Goal: Information Seeking & Learning: Learn about a topic

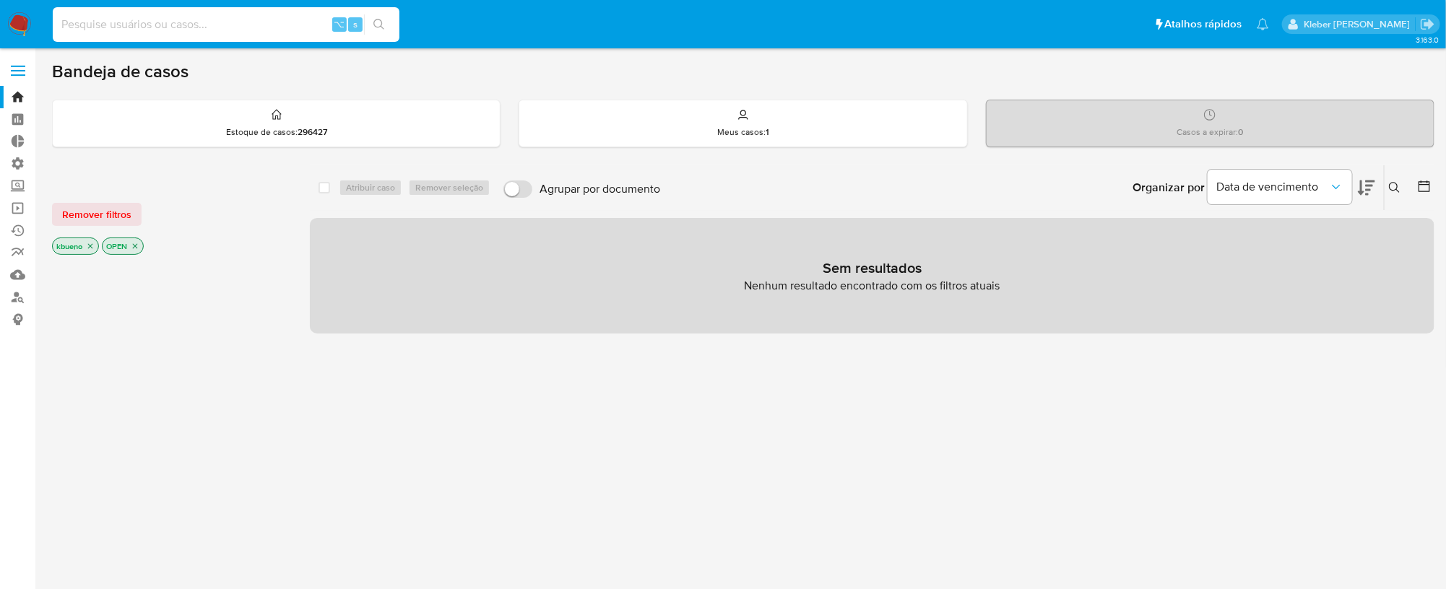
click at [105, 22] on input at bounding box center [226, 24] width 347 height 19
paste input "1704680224"
type input "1704680224"
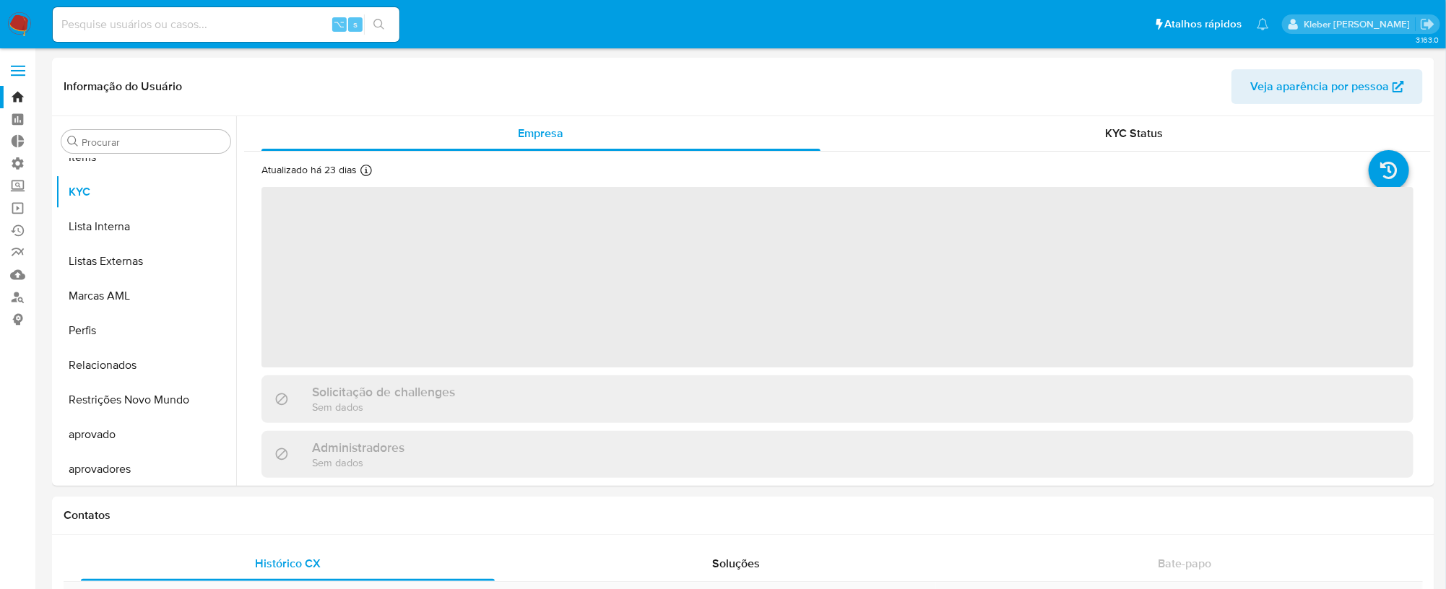
scroll to position [782, 0]
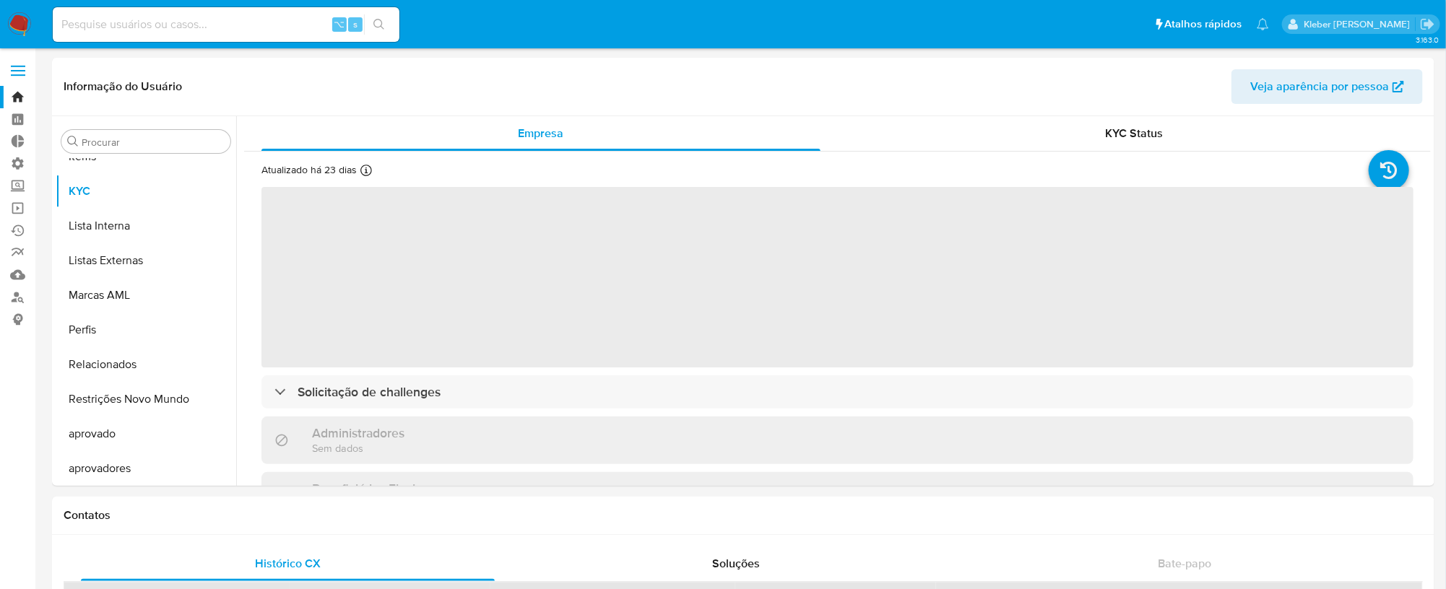
select select "10"
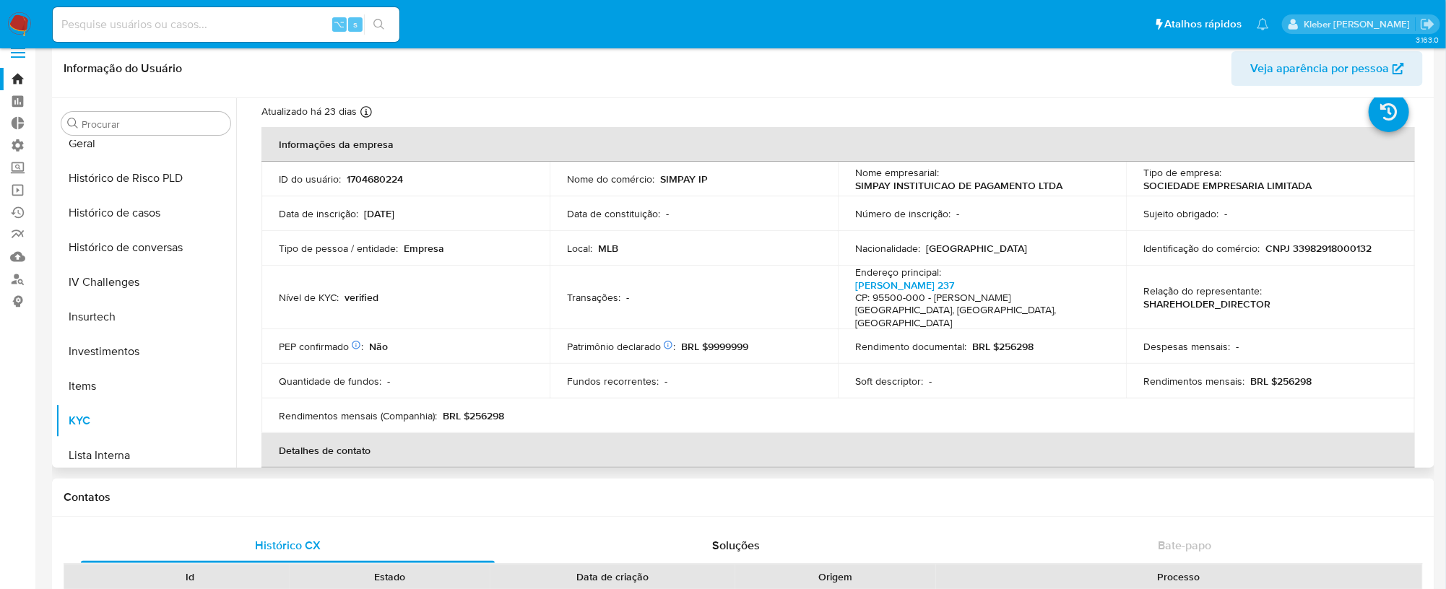
scroll to position [521, 0]
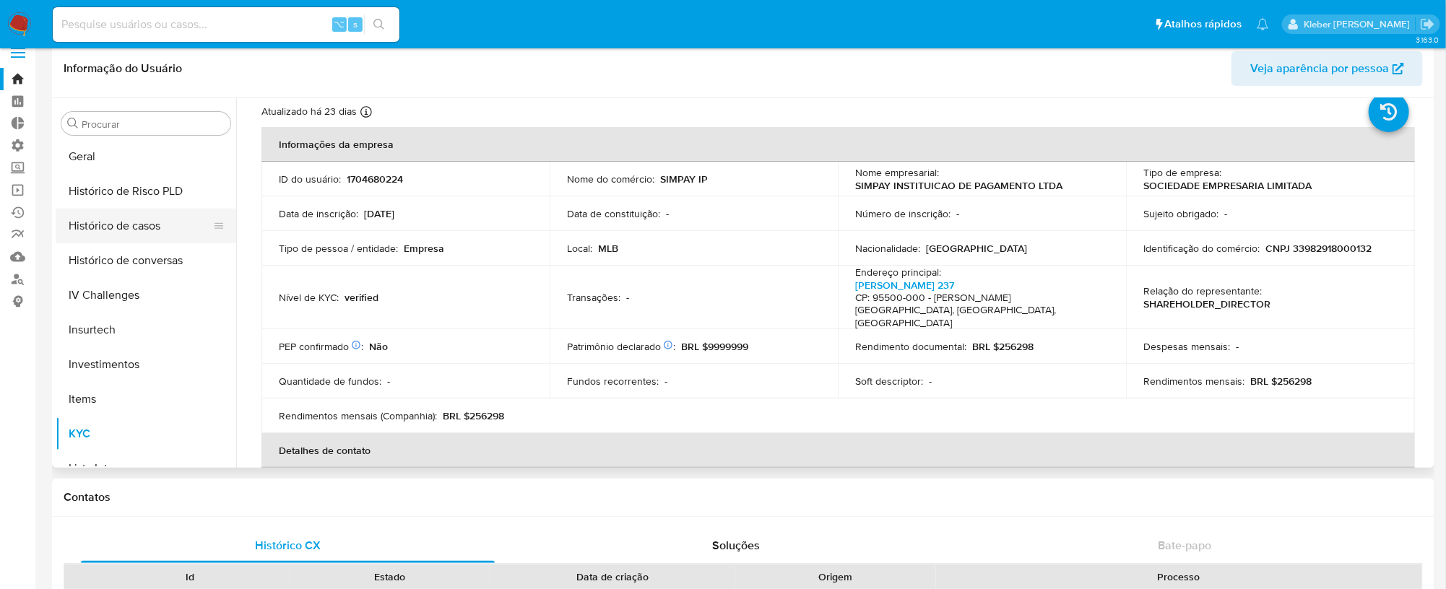
click at [150, 220] on button "Histórico de casos" at bounding box center [140, 226] width 169 height 35
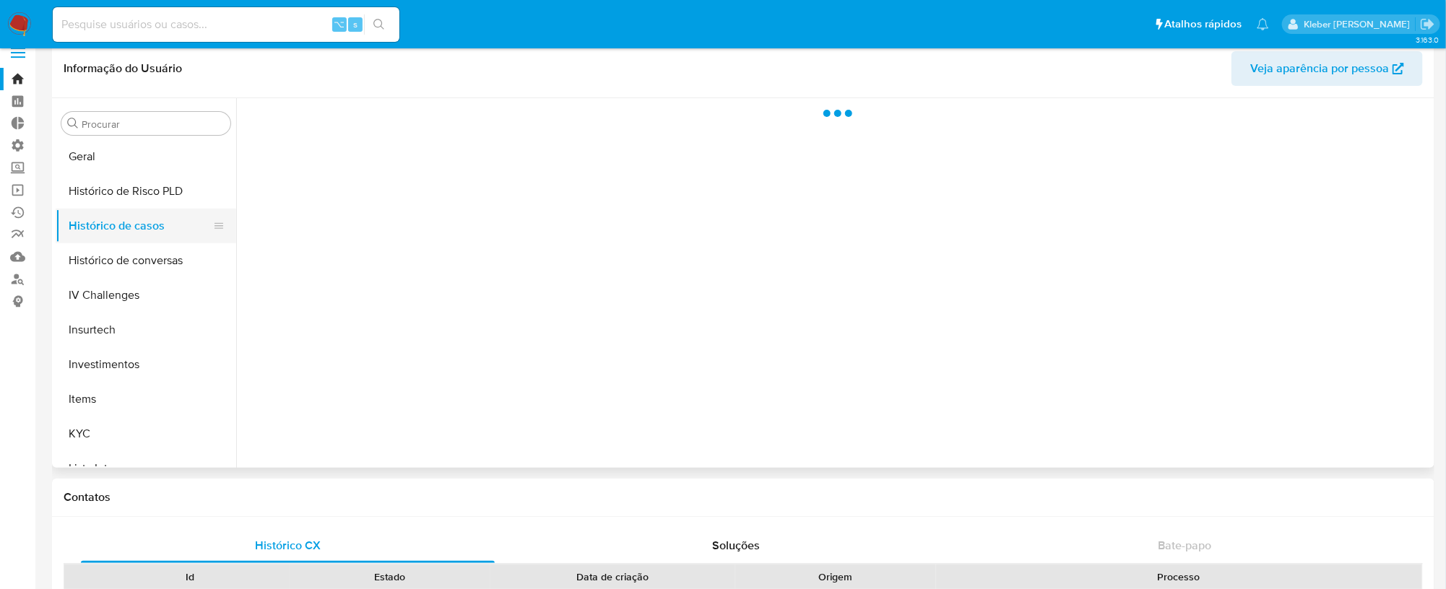
scroll to position [0, 0]
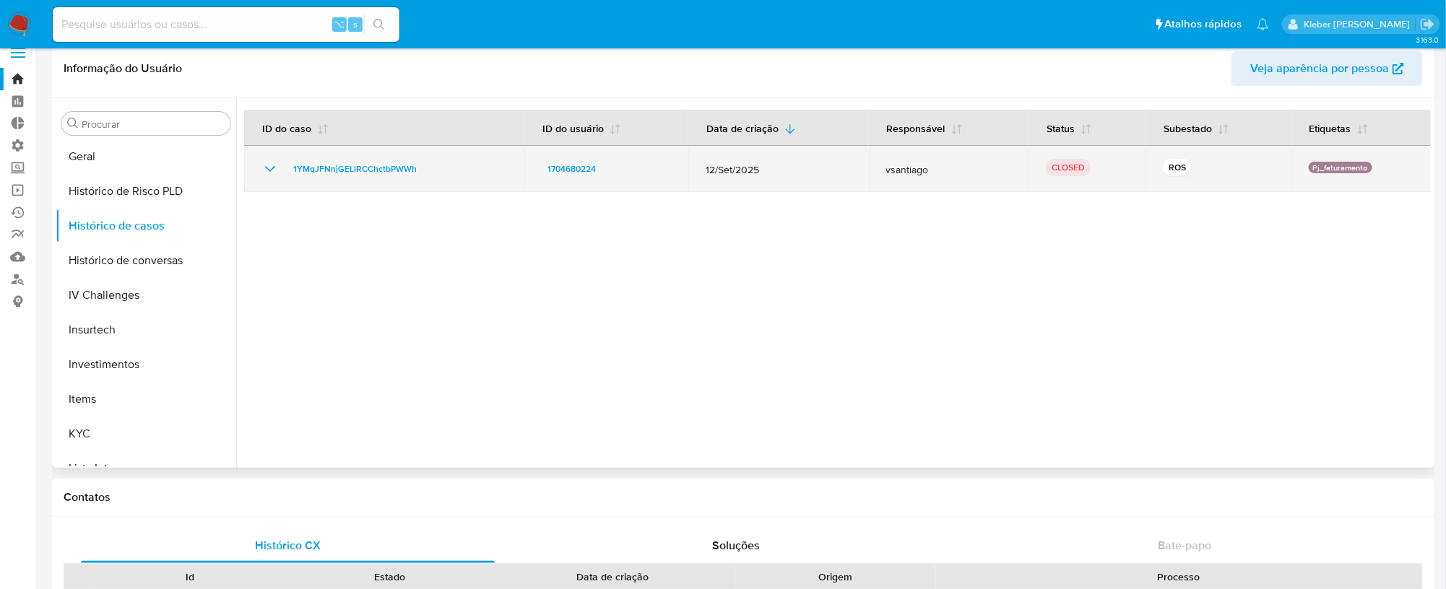
click at [265, 173] on icon "Mostrar/Ocultar" at bounding box center [269, 168] width 17 height 17
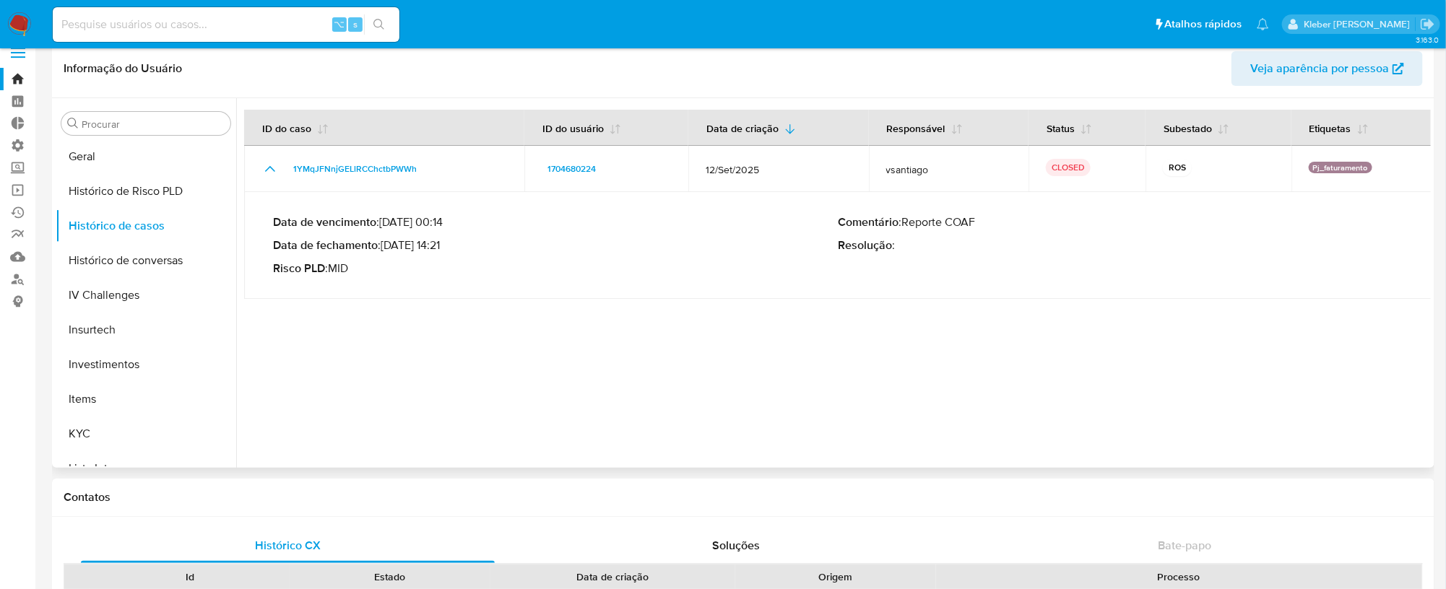
drag, startPoint x: 394, startPoint y: 246, endPoint x: 438, endPoint y: 244, distance: 43.4
click at [438, 245] on p "Data de fechamento : 10/10/2025 14:21" at bounding box center [555, 245] width 565 height 14
drag, startPoint x: 930, startPoint y: 225, endPoint x: 984, endPoint y: 225, distance: 54.9
click at [984, 225] on p "Comentário : Reporte COAF" at bounding box center [1120, 222] width 565 height 14
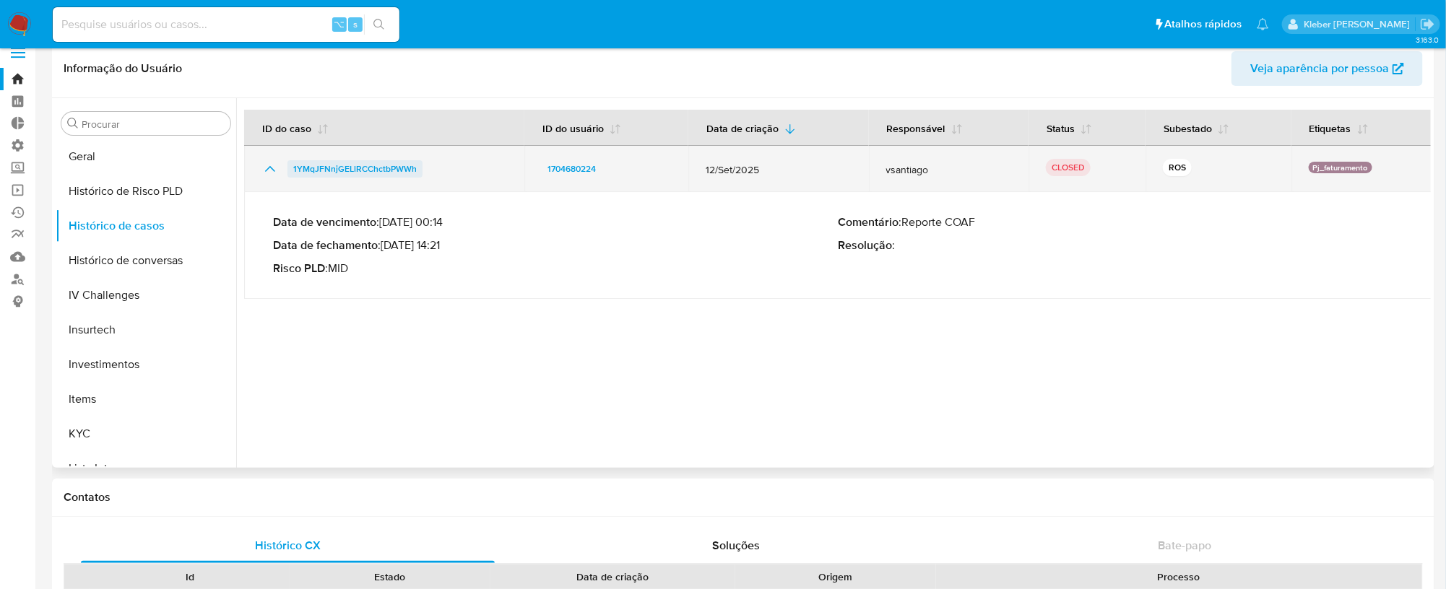
click at [397, 167] on span "1YMqJFNnjGELlRCChctbPWWh" at bounding box center [355, 168] width 124 height 17
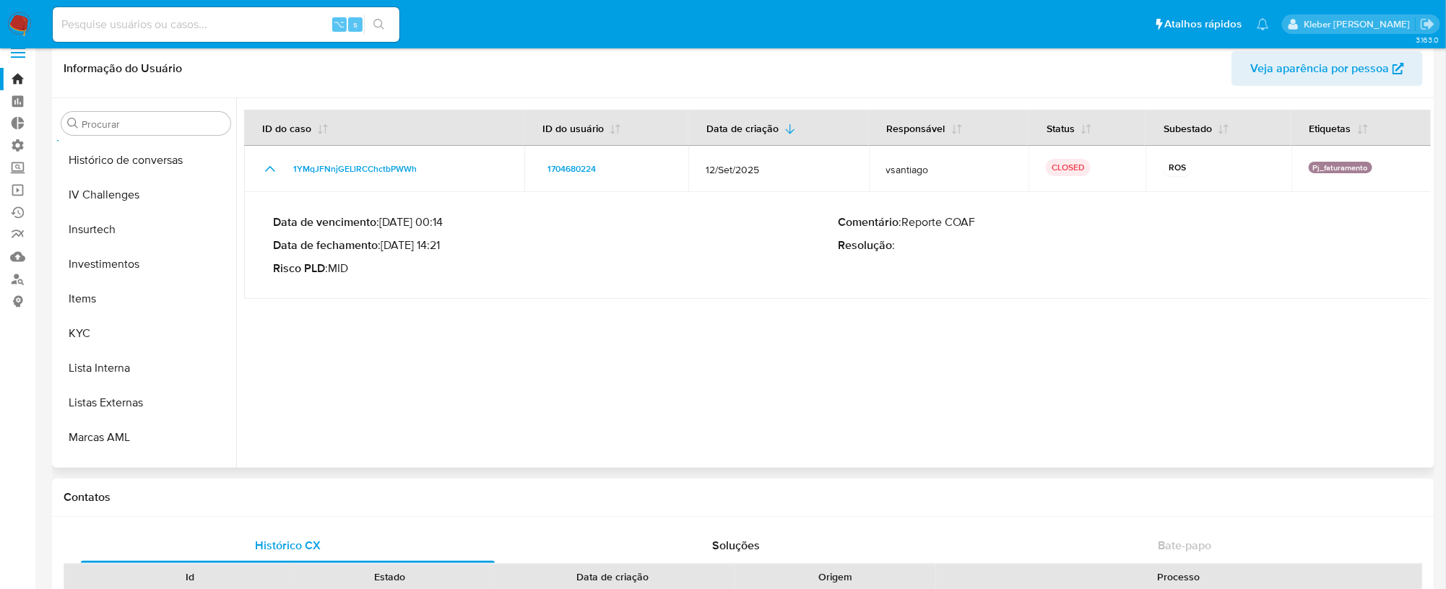
scroll to position [619, 0]
click at [106, 331] on button "KYC" at bounding box center [140, 336] width 169 height 35
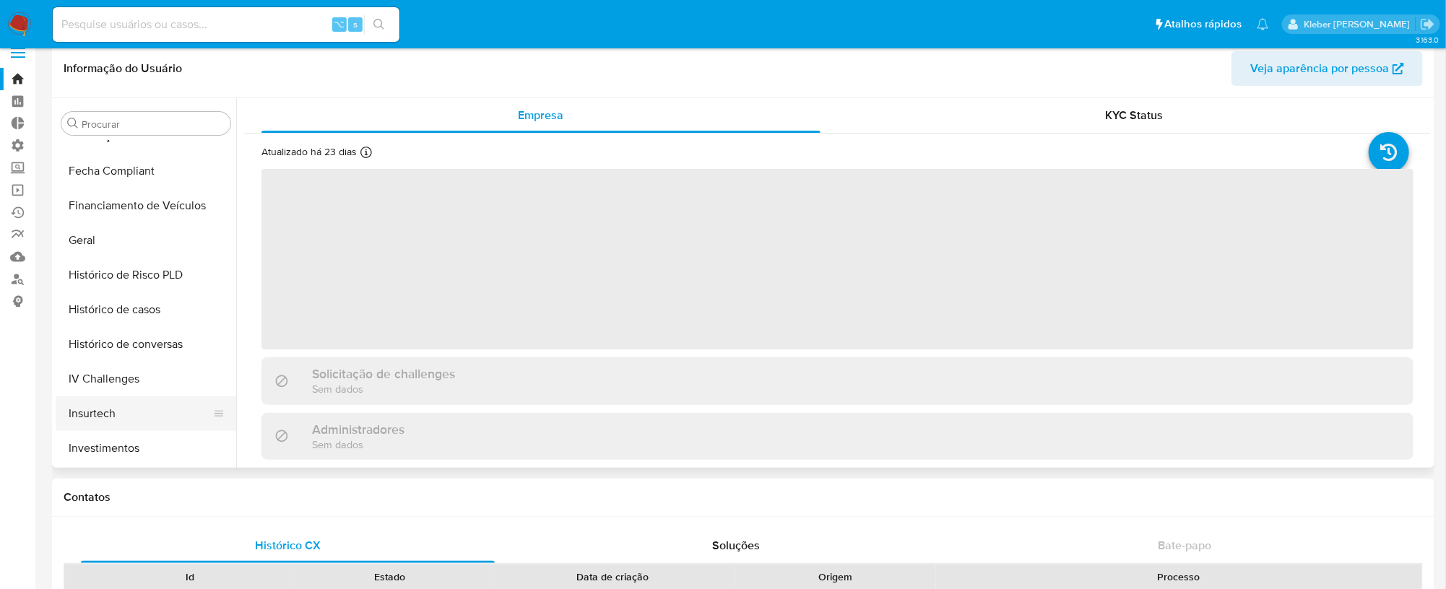
scroll to position [435, 0]
click at [124, 243] on button "Geral" at bounding box center [140, 243] width 169 height 35
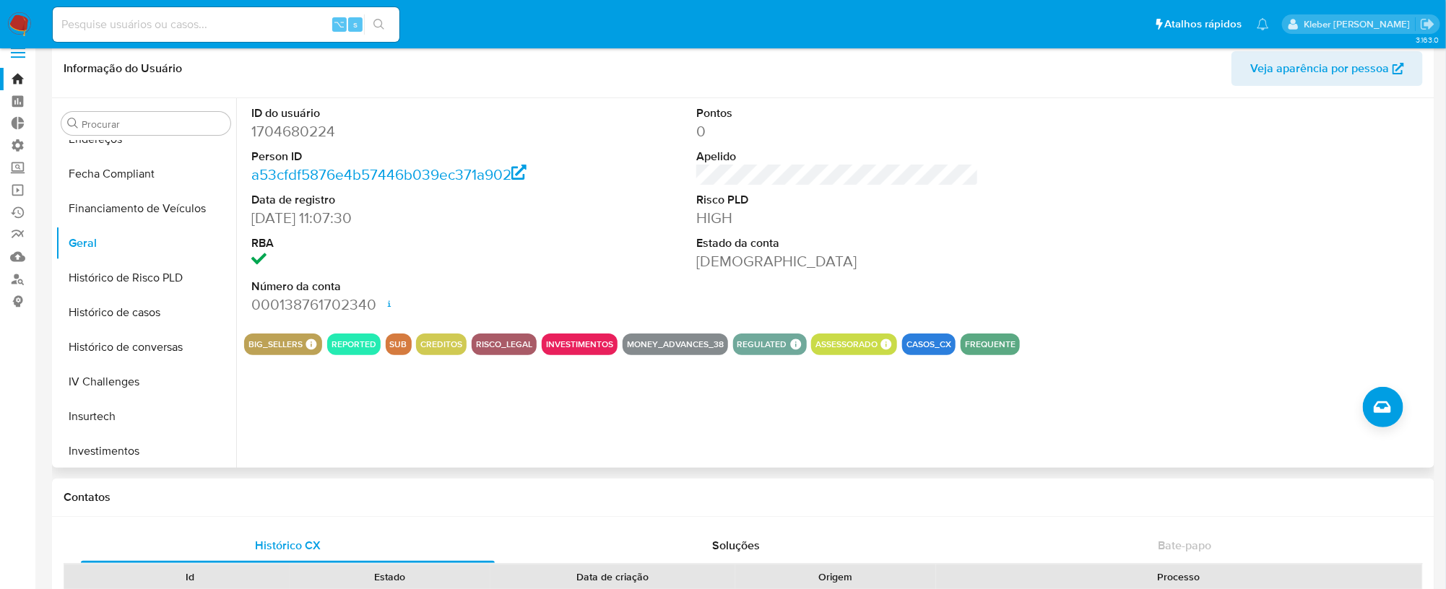
drag, startPoint x: 261, startPoint y: 217, endPoint x: 436, endPoint y: 210, distance: 174.9
click at [436, 210] on dd "28/02/2024 11:07:30" at bounding box center [392, 218] width 282 height 20
click at [433, 425] on div "ID do usuário 1704680224 Person ID a53cfdf5876e4b57446b039ec371a902 Data de reg…" at bounding box center [833, 283] width 1195 height 370
click at [310, 129] on dd "1704680224" at bounding box center [392, 131] width 282 height 20
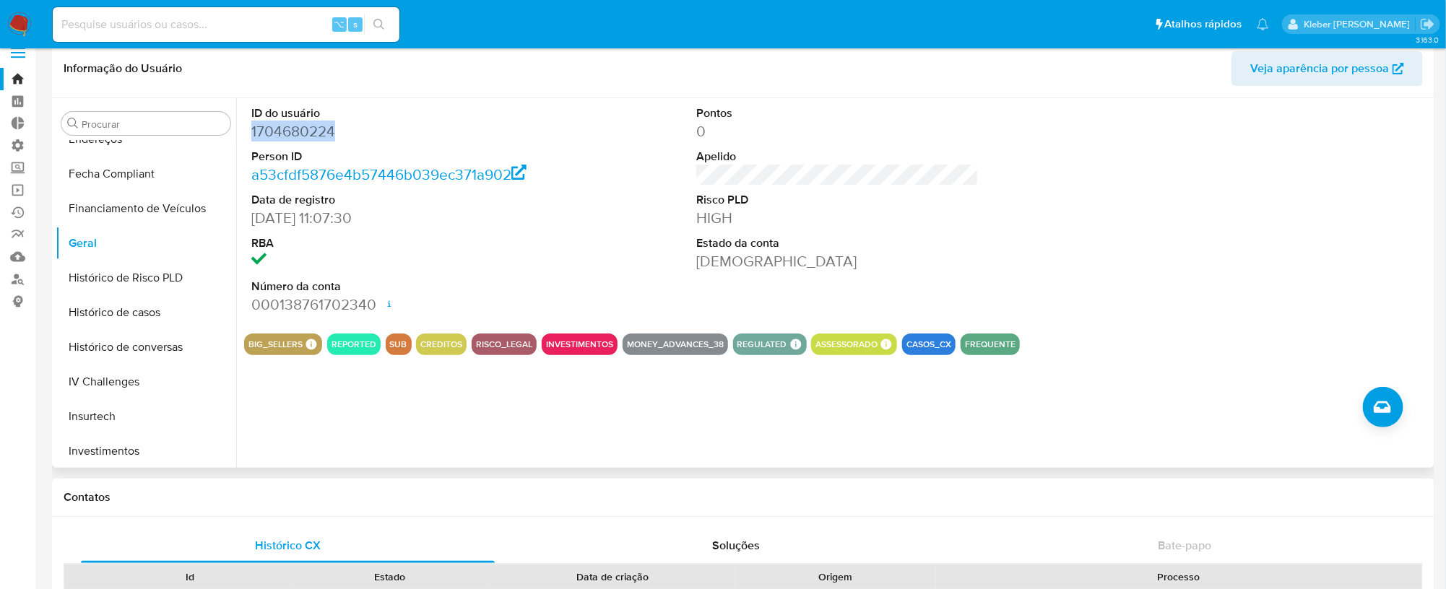
copy dd "1704680224"
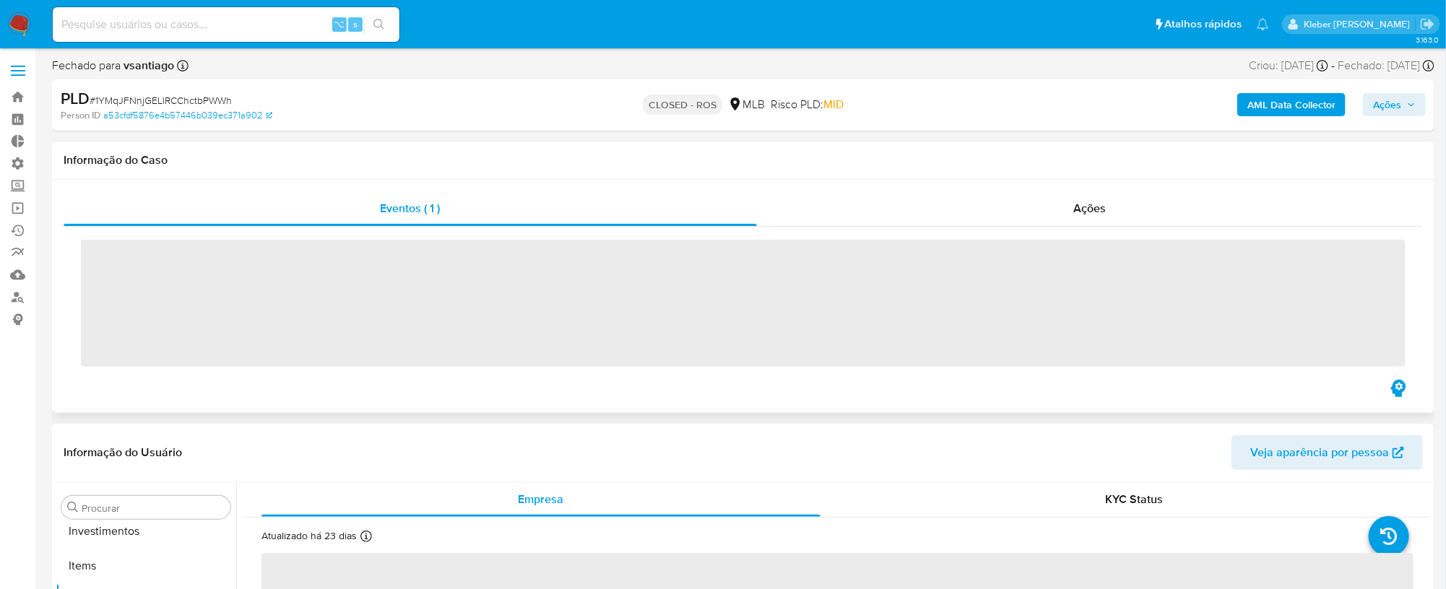
scroll to position [782, 0]
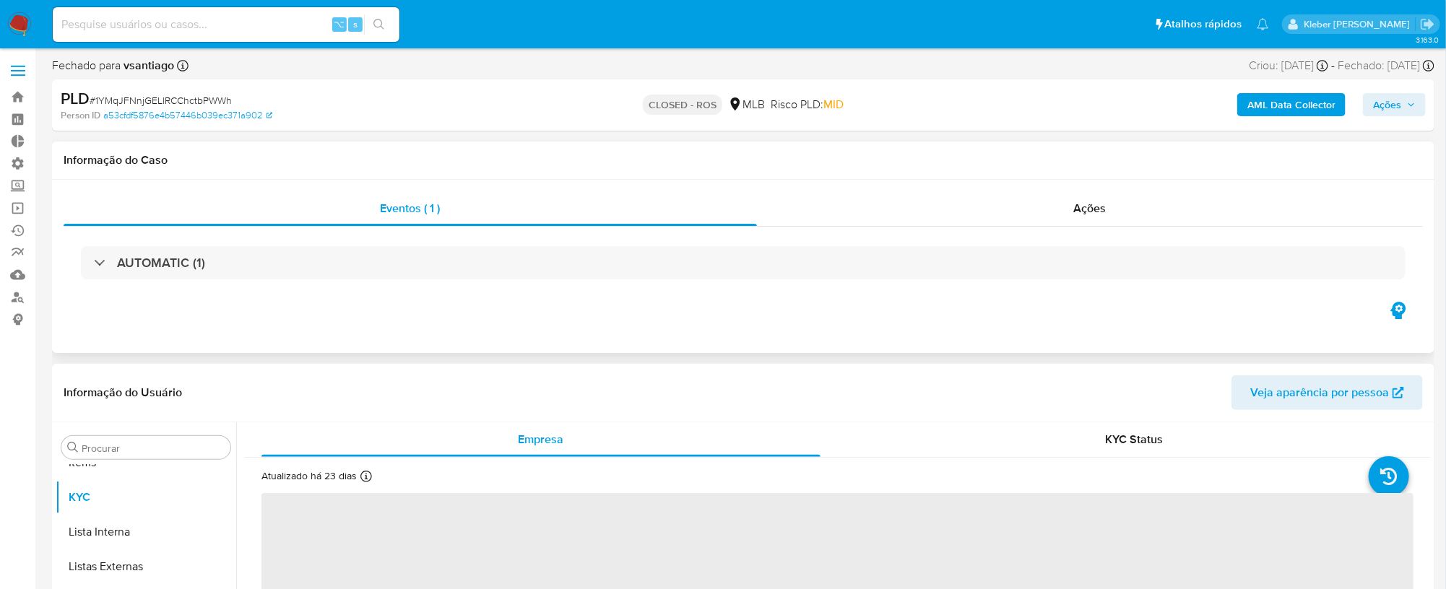
select select "10"
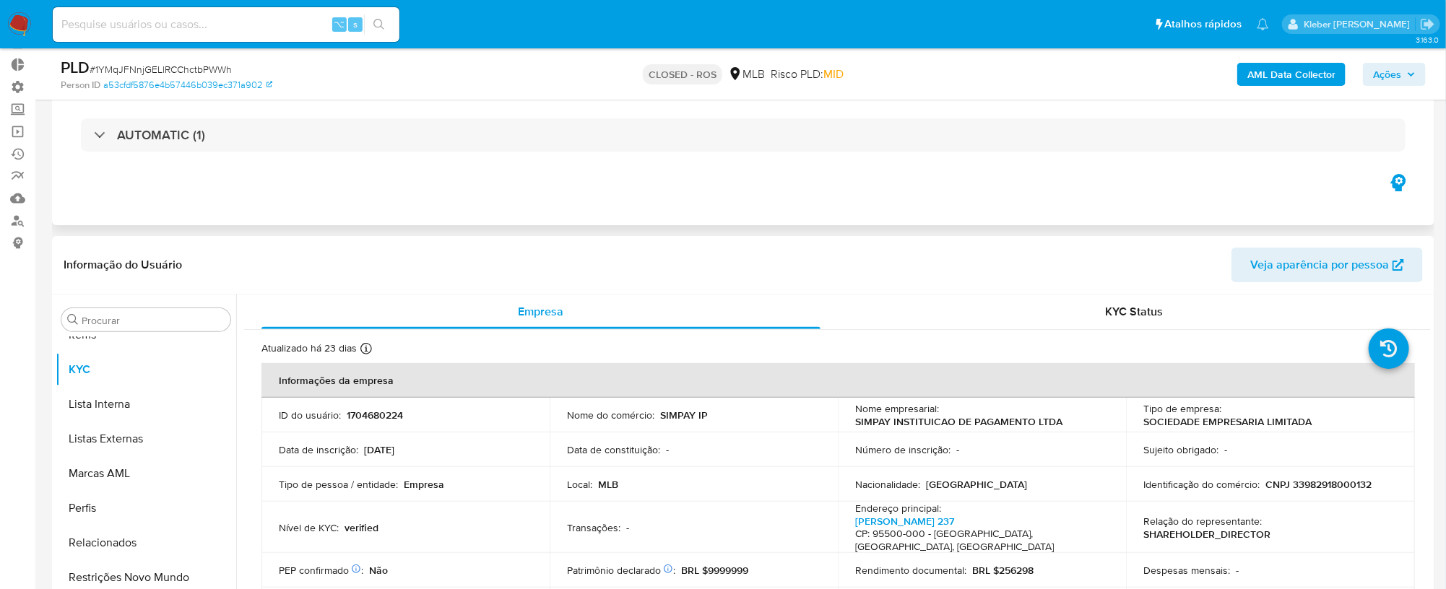
scroll to position [0, 0]
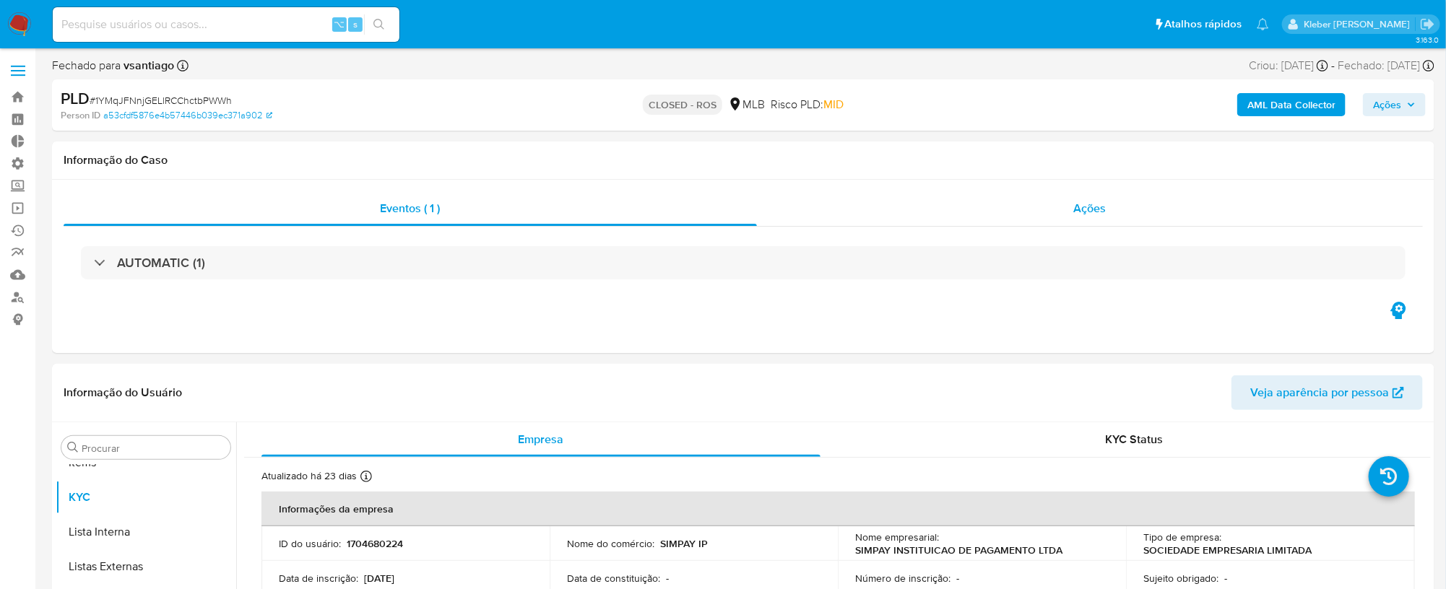
click at [1098, 207] on span "Ações" at bounding box center [1090, 208] width 33 height 17
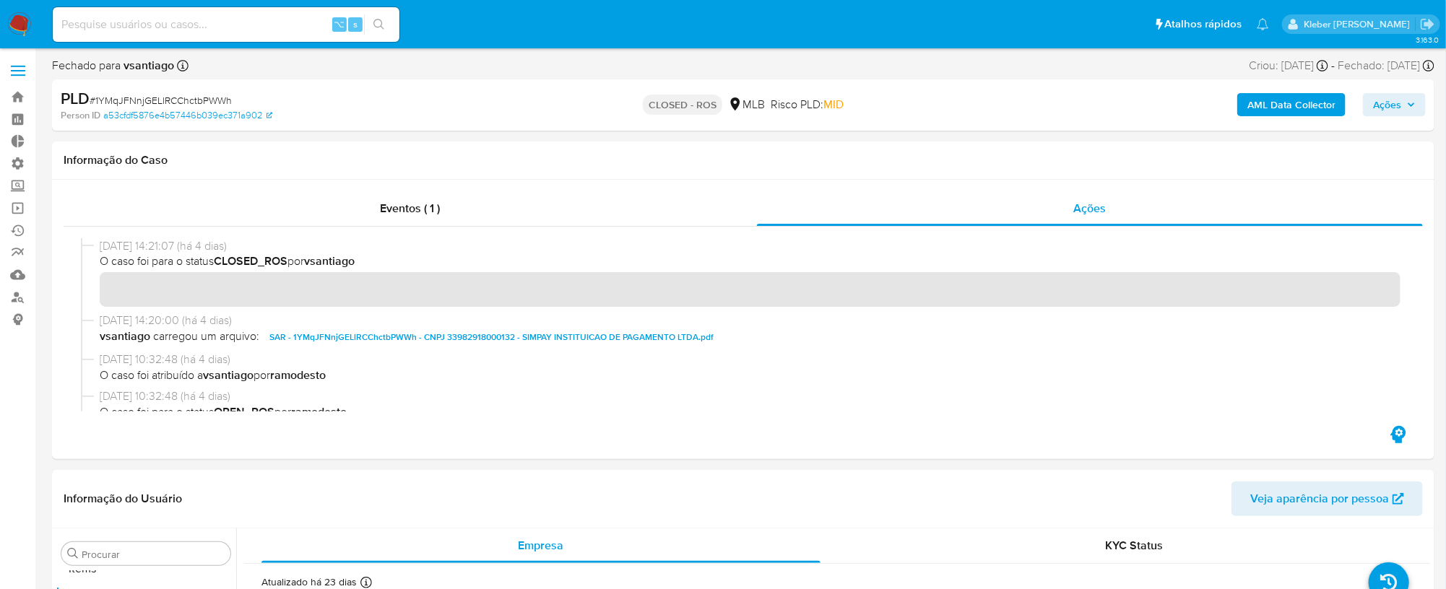
click at [433, 336] on span "SAR - 1YMqJFNnjGELlRCChctbPWWh - CNPJ 33982918000132 - SIMPAY INSTITUICAO DE PA…" at bounding box center [491, 337] width 444 height 17
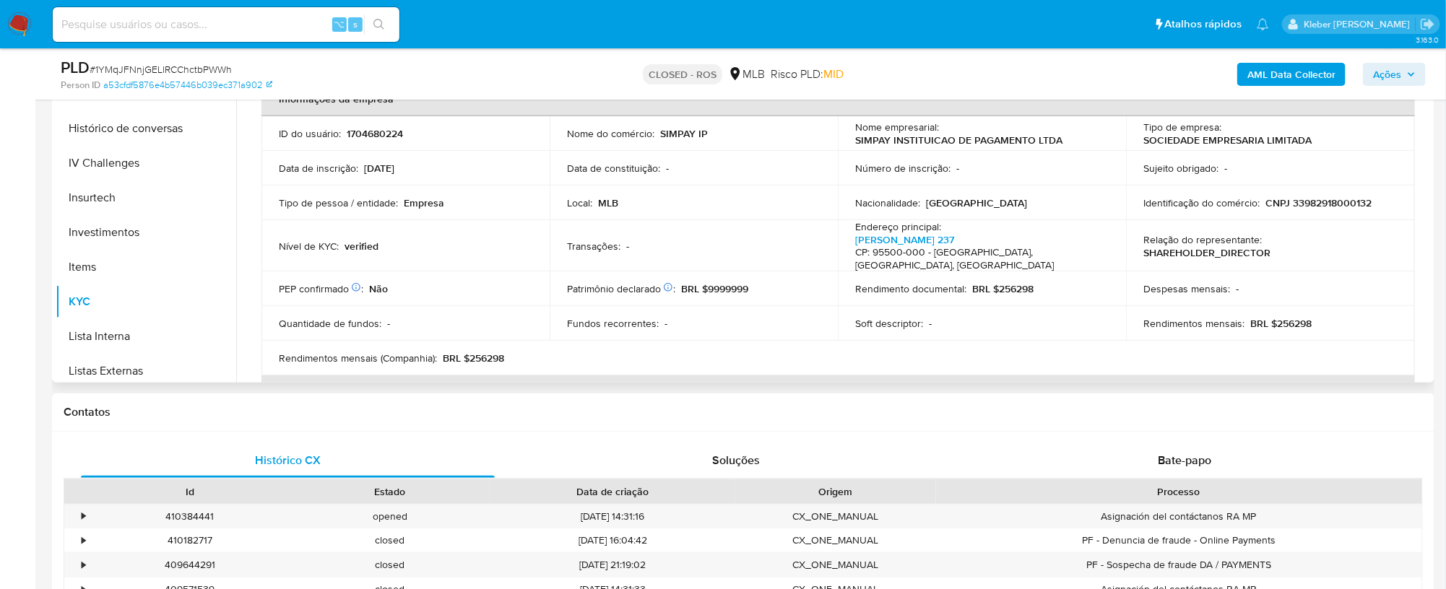
scroll to position [566, 0]
click at [85, 302] on button "KYC" at bounding box center [140, 304] width 169 height 35
click at [1328, 207] on p "CNPJ 33982918000132" at bounding box center [1318, 202] width 106 height 13
copy p "33982918000132"
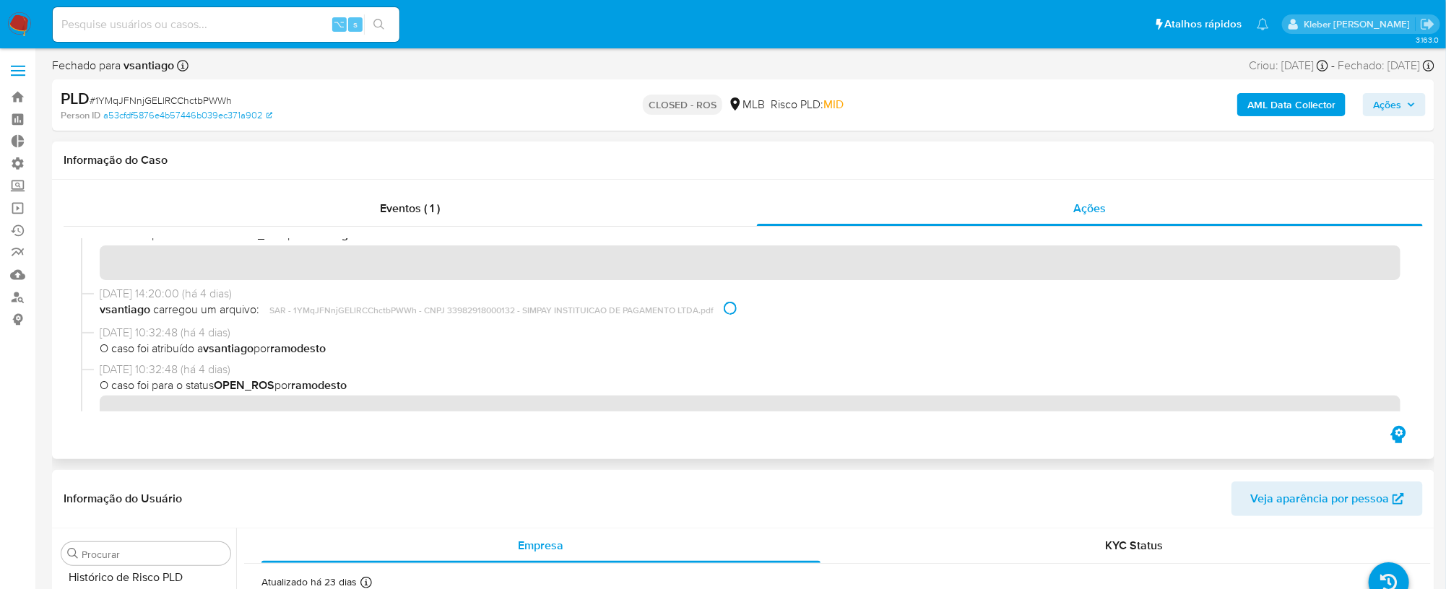
scroll to position [0, 0]
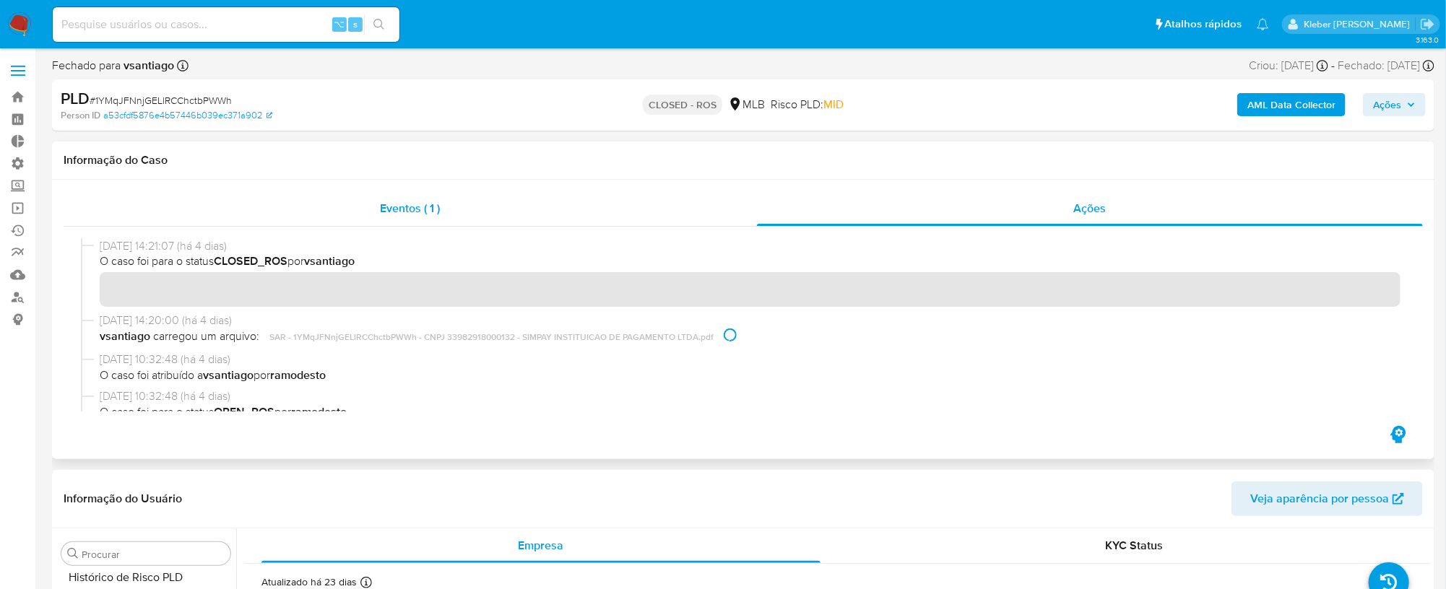
click at [389, 210] on span "Eventos ( 1 )" at bounding box center [411, 208] width 60 height 17
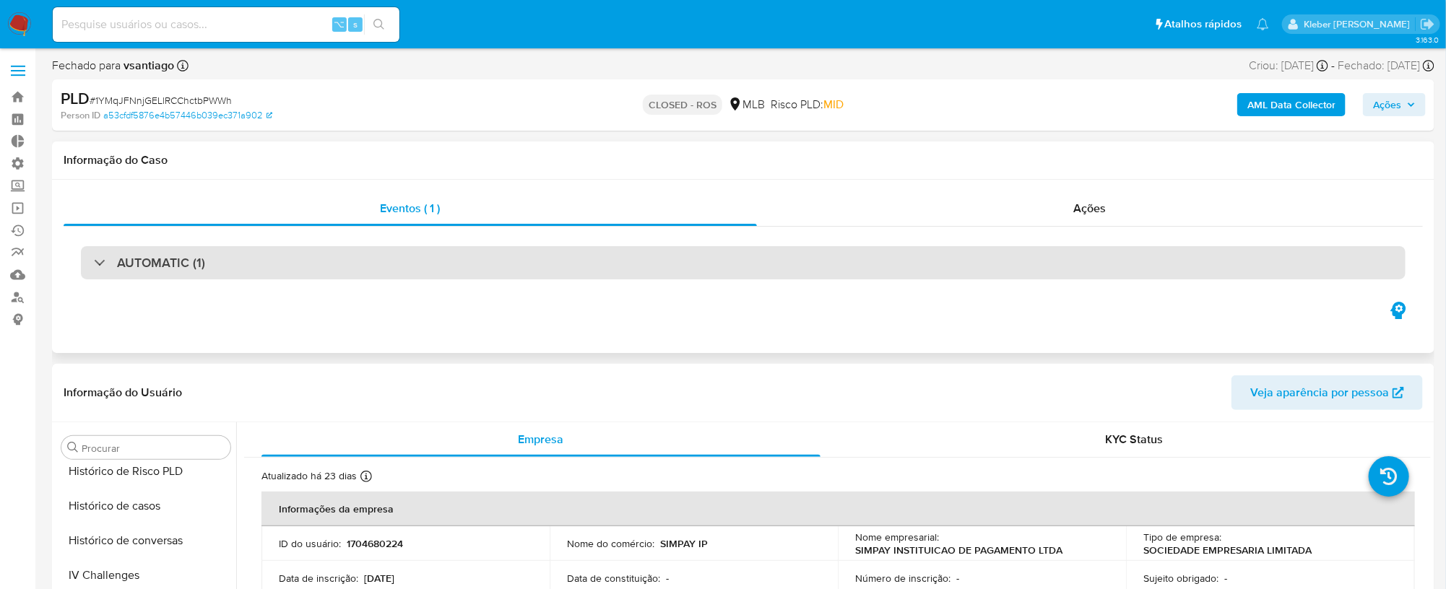
click at [96, 267] on div "AUTOMATIC (1)" at bounding box center [149, 263] width 111 height 16
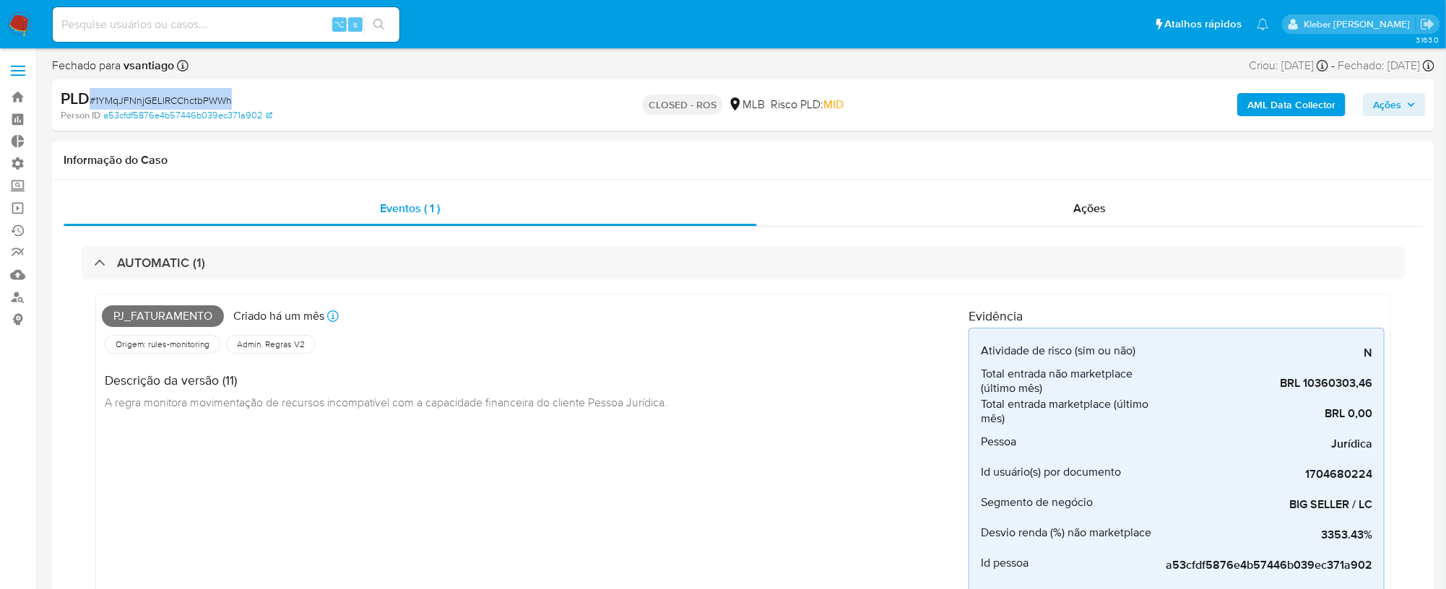
drag, startPoint x: 238, startPoint y: 101, endPoint x: 91, endPoint y: 102, distance: 146.6
click at [91, 102] on div "PLD # 1YMqJFNnjGELlRCChctbPWWh" at bounding box center [286, 99] width 450 height 22
copy span "# 1YMqJFNnjGELlRCChctbPWWh"
select select "10"
